Goal: Transaction & Acquisition: Purchase product/service

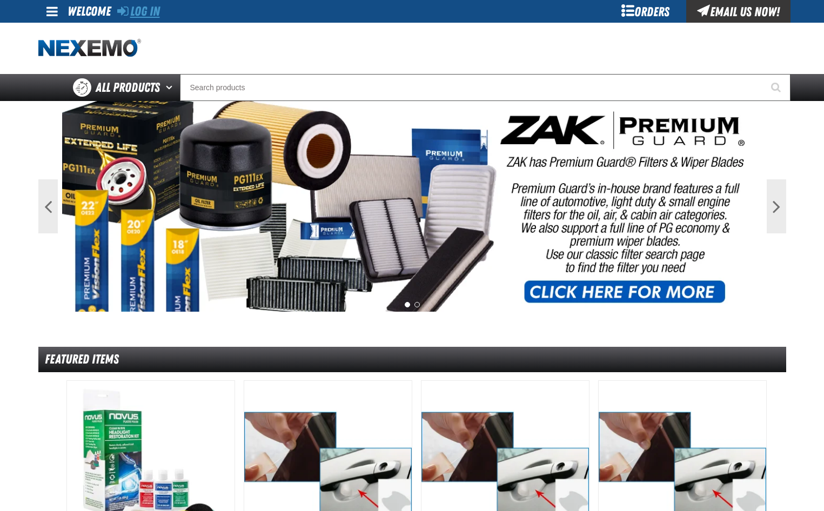
click at [144, 9] on link "Log In" at bounding box center [138, 11] width 43 height 15
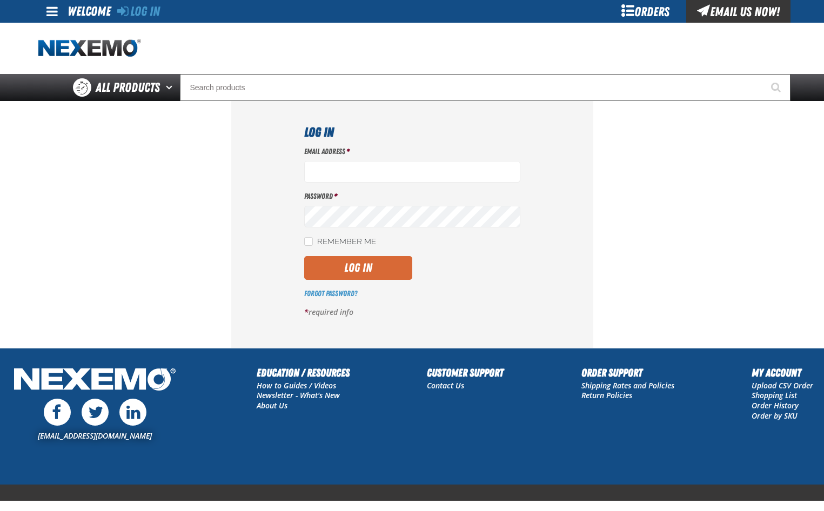
type input "dmaciel@capitolchevy.com"
click at [337, 265] on button "Log In" at bounding box center [358, 268] width 108 height 24
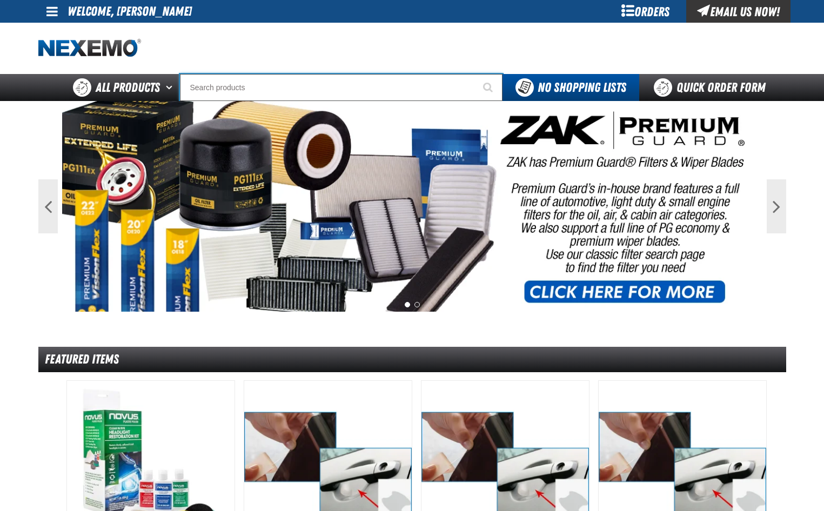
click at [213, 87] on input "Search" at bounding box center [341, 87] width 322 height 27
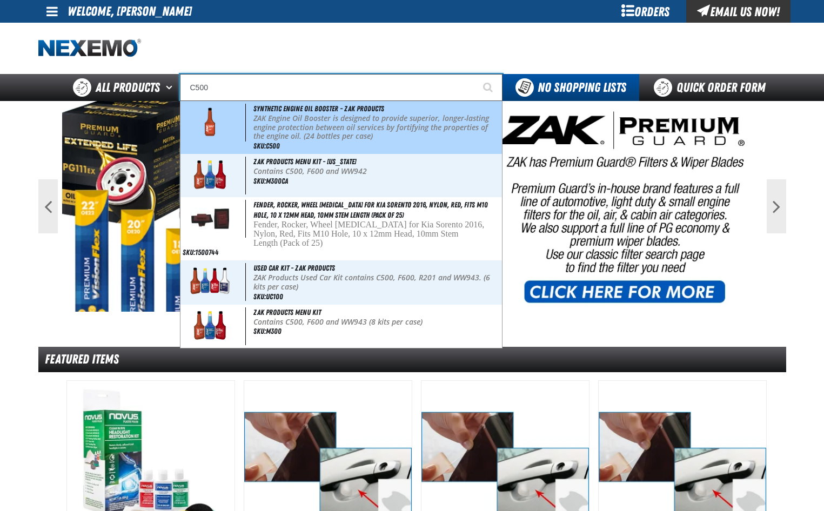
click at [289, 134] on p "ZAK Engine Oil Booster is designed to provide superior, longer-lasting engine p…" at bounding box center [376, 127] width 246 height 27
type input "Synthetic Engine Oil Booster - ZAK Products"
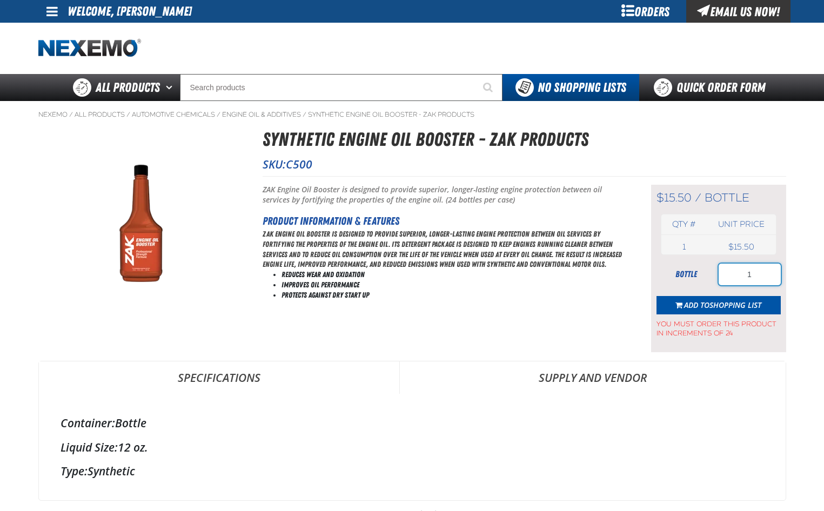
drag, startPoint x: 751, startPoint y: 278, endPoint x: 702, endPoint y: 287, distance: 50.1
click at [702, 287] on form "bottle 1 Add to Shopping List You must order this product in increments of 24" at bounding box center [718, 301] width 124 height 75
drag, startPoint x: 760, startPoint y: 276, endPoint x: 737, endPoint y: 284, distance: 24.3
click at [741, 281] on input "60" at bounding box center [749, 275] width 62 height 22
type input "72"
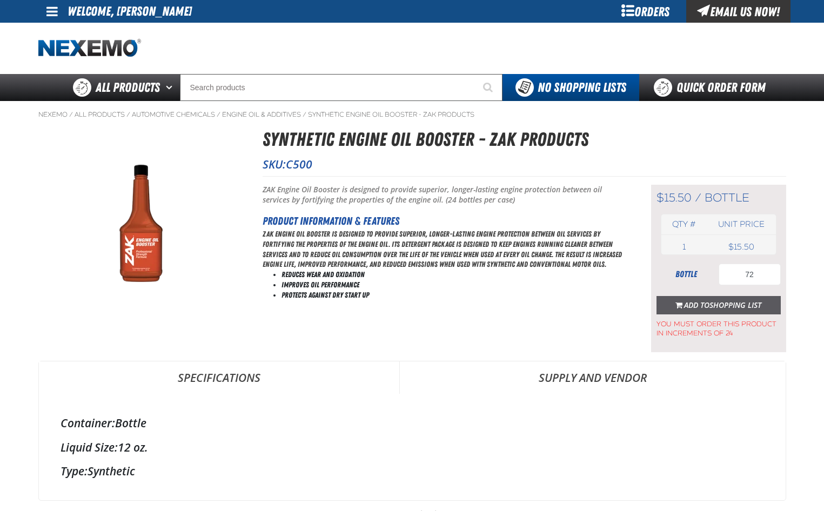
click at [724, 304] on span "Shopping List" at bounding box center [735, 305] width 52 height 10
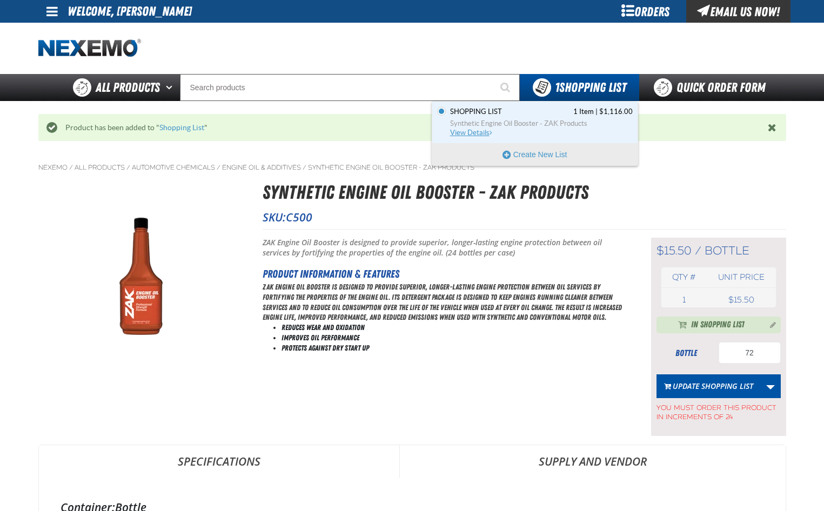
click at [479, 128] on link "Shopping List 1 Item | $1,116.00 Synthetic Engine Oil Booster - ZAK Products Vi…" at bounding box center [540, 122] width 185 height 31
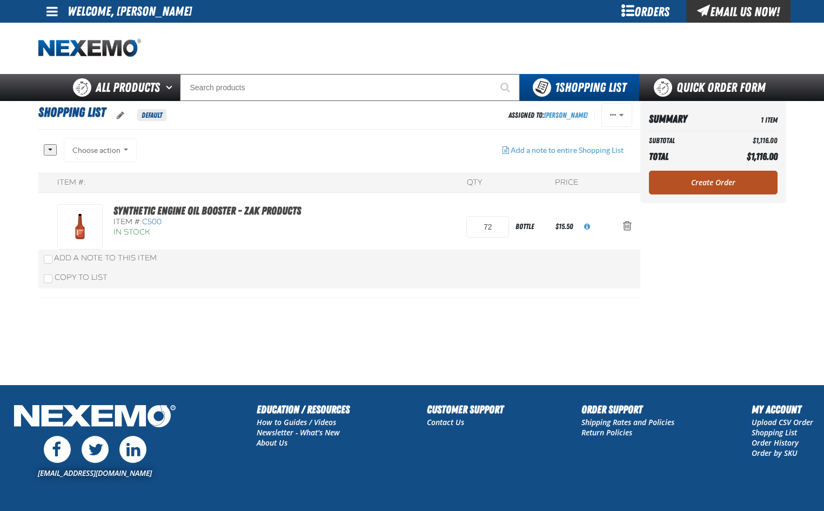
click at [677, 184] on link "Create Order" at bounding box center [713, 183] width 129 height 24
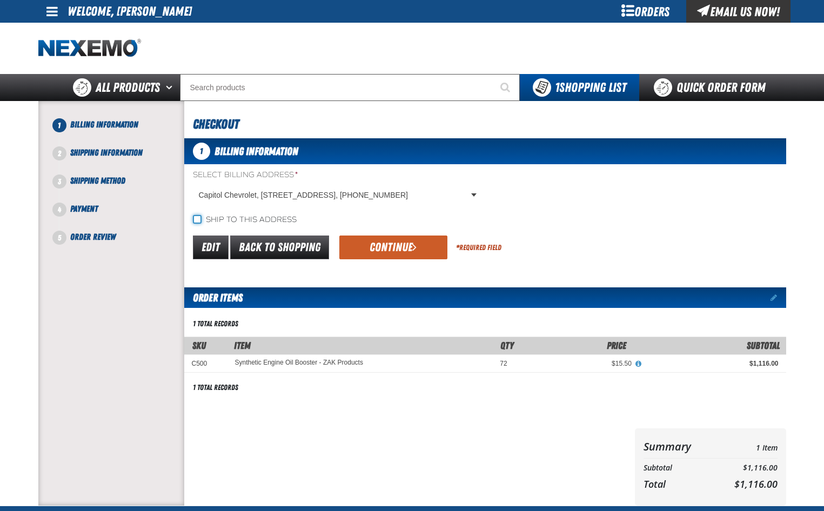
click at [196, 215] on input "Ship to this address" at bounding box center [197, 219] width 9 height 9
checkbox input "true"
click at [369, 247] on button "Continue" at bounding box center [393, 247] width 108 height 24
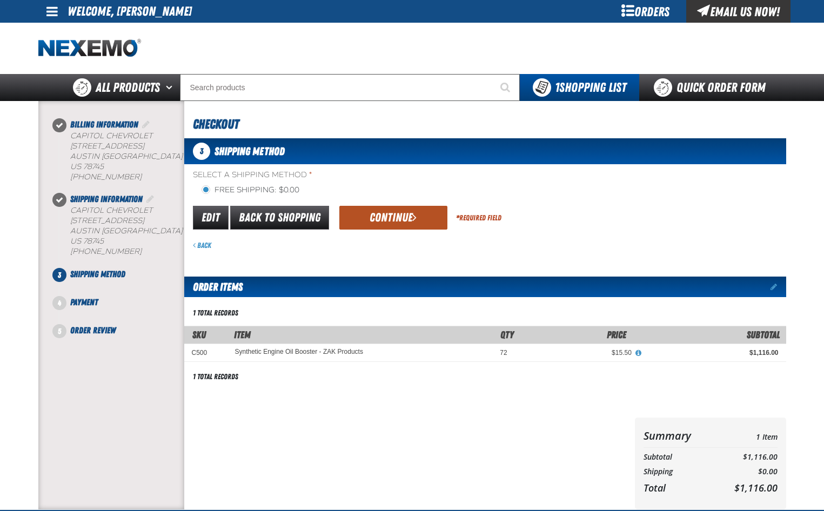
click at [387, 213] on button "Continue" at bounding box center [393, 218] width 108 height 24
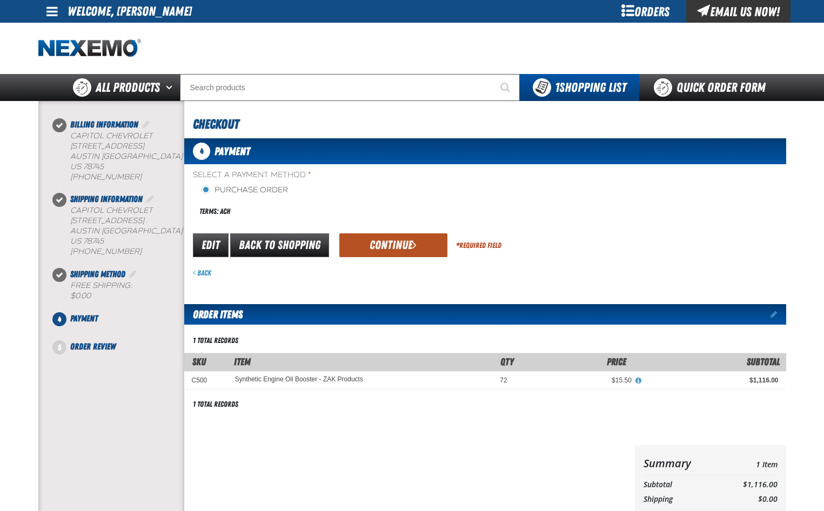
click at [372, 245] on button "Continue" at bounding box center [393, 245] width 108 height 24
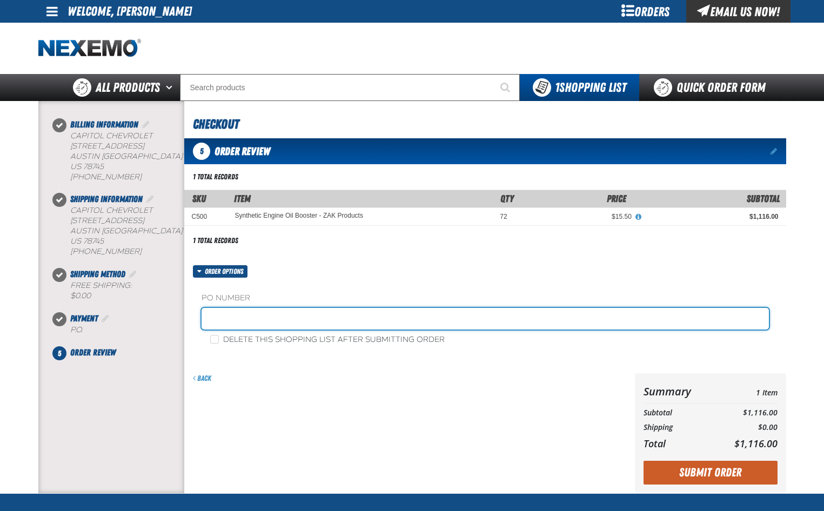
drag, startPoint x: 217, startPoint y: 316, endPoint x: 215, endPoint y: 307, distance: 9.3
click at [217, 315] on input "text" at bounding box center [484, 319] width 567 height 22
type input "36387DM"
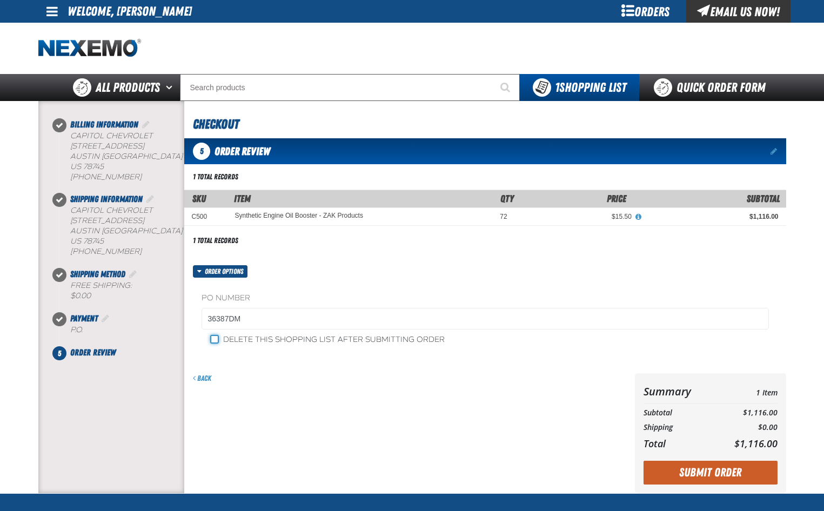
click at [213, 341] on input "Delete this shopping list after submitting order" at bounding box center [214, 339] width 9 height 9
checkbox input "true"
click at [675, 475] on button "Submit Order" at bounding box center [710, 473] width 134 height 24
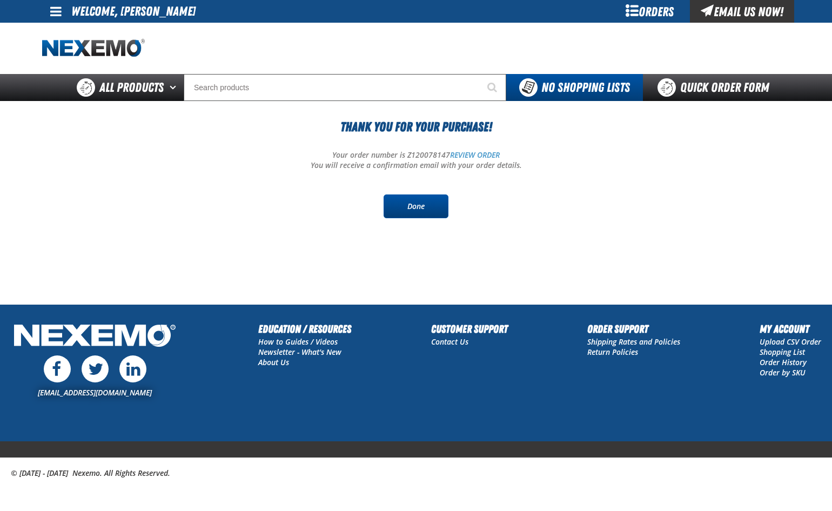
click at [412, 214] on link "Done" at bounding box center [415, 206] width 65 height 24
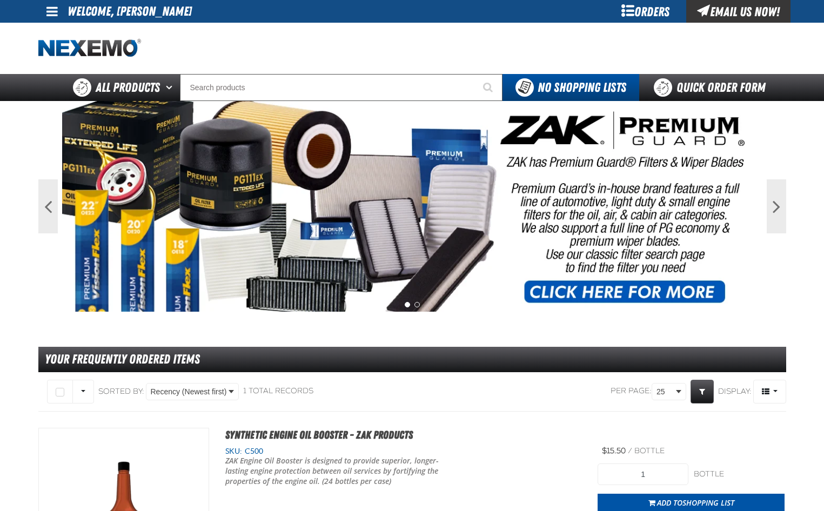
click at [52, 16] on span at bounding box center [51, 11] width 11 height 13
click at [70, 54] on link "Sign Out Sign Out" at bounding box center [61, 53] width 37 height 10
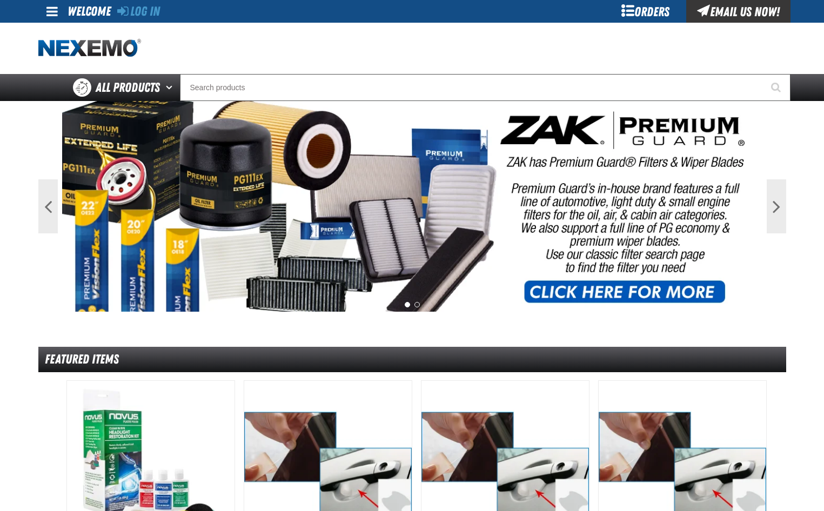
click at [352, 50] on div at bounding box center [411, 48] width 747 height 51
